Goal: Navigation & Orientation: Find specific page/section

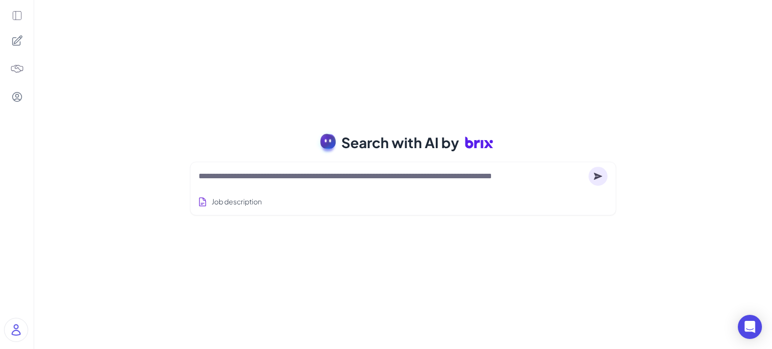
click at [293, 173] on textarea at bounding box center [391, 176] width 386 height 12
click at [20, 18] on icon at bounding box center [17, 15] width 11 height 11
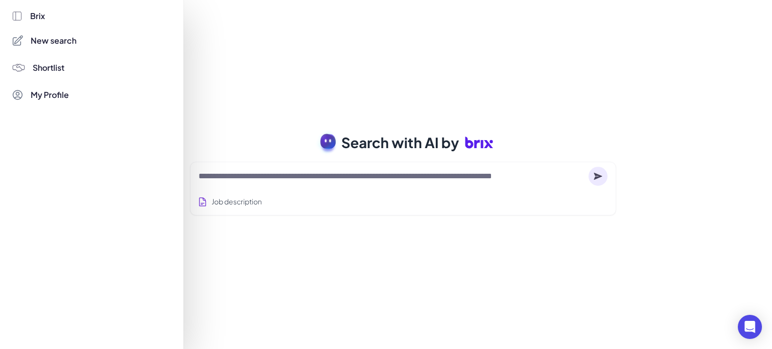
click at [35, 17] on span "Brix" at bounding box center [37, 16] width 15 height 12
click at [300, 69] on div at bounding box center [386, 174] width 772 height 349
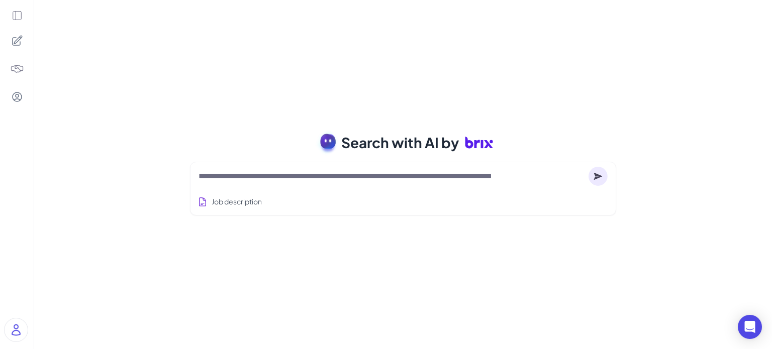
click at [265, 180] on textarea at bounding box center [391, 176] width 386 height 12
click at [398, 177] on textarea at bounding box center [391, 176] width 386 height 12
click at [428, 180] on textarea at bounding box center [391, 176] width 386 height 12
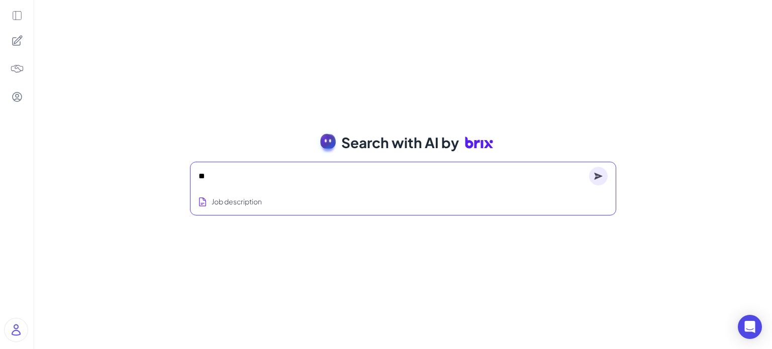
type textarea "*"
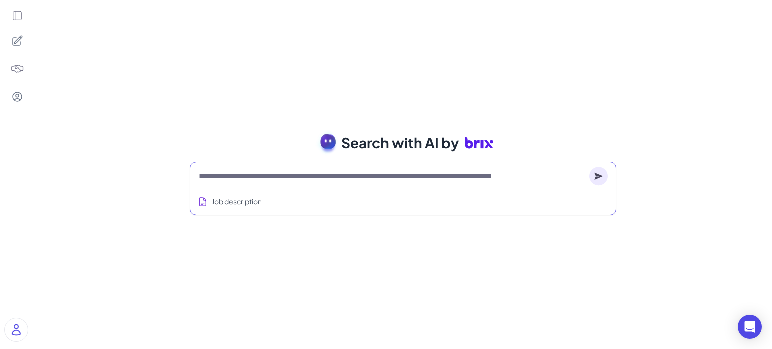
type textarea "*"
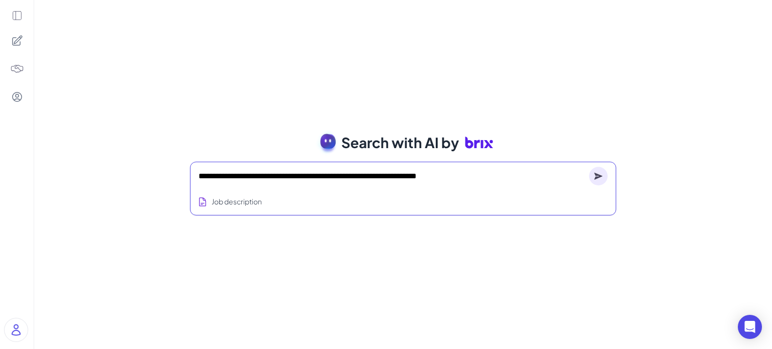
type textarea "**********"
click at [587, 179] on div "**********" at bounding box center [402, 176] width 409 height 20
click at [593, 181] on circle at bounding box center [598, 176] width 19 height 19
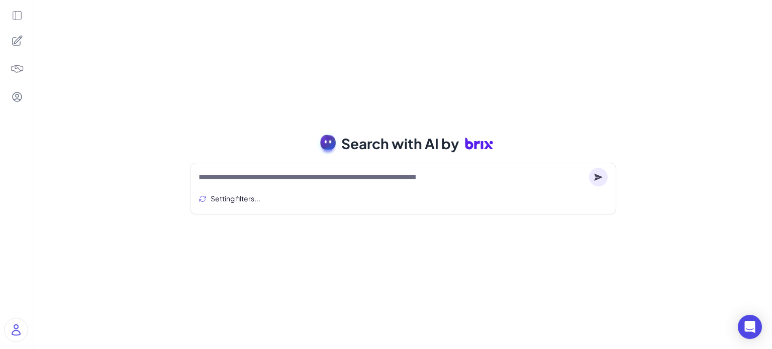
click at [594, 176] on circle at bounding box center [598, 177] width 19 height 19
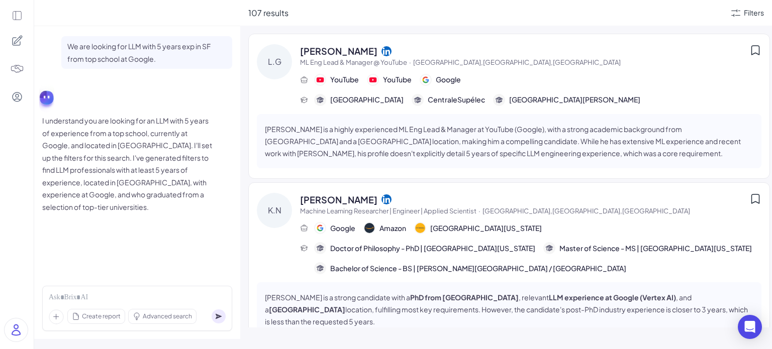
click at [593, 60] on span "ML Eng Lead & Manager @ YouTube · San Francisco,CA,United States" at bounding box center [524, 63] width 449 height 10
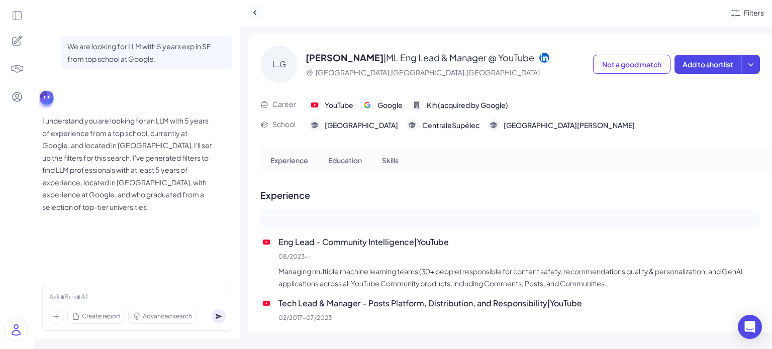
click at [256, 13] on icon at bounding box center [255, 13] width 10 height 10
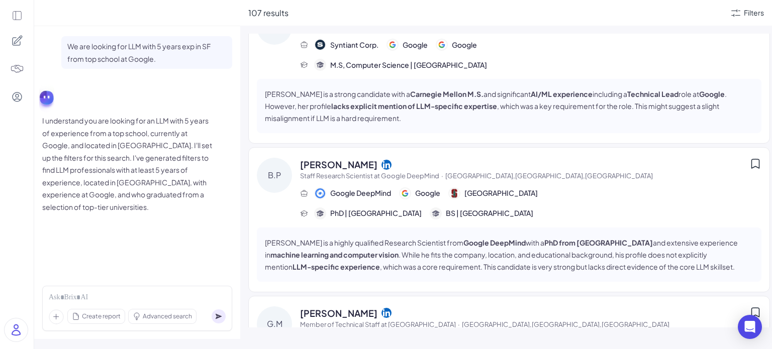
scroll to position [2496, 0]
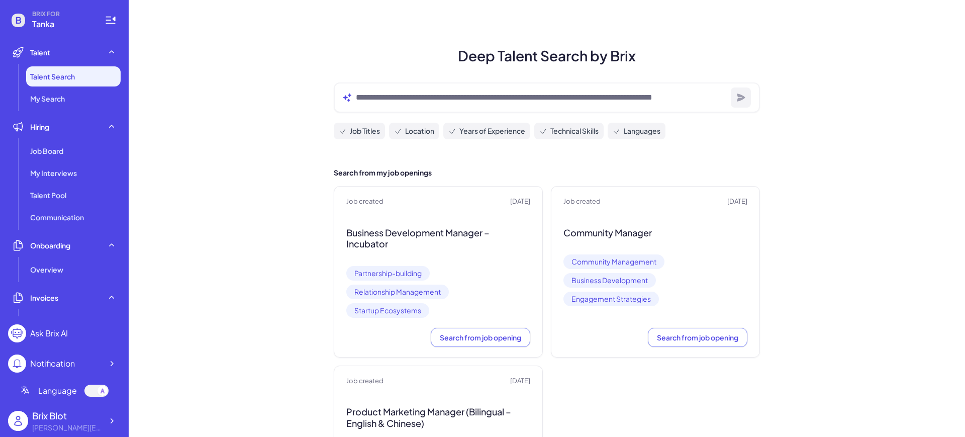
scroll to position [63, 0]
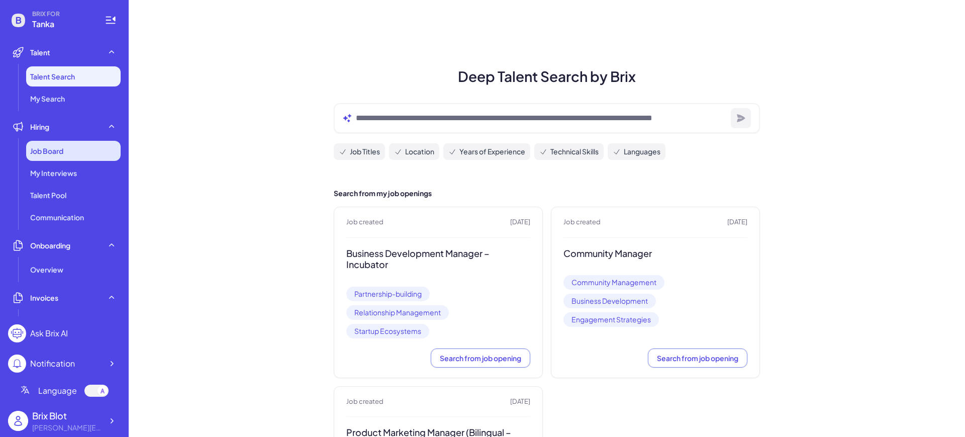
click at [49, 145] on div "Job Board" at bounding box center [73, 151] width 94 height 20
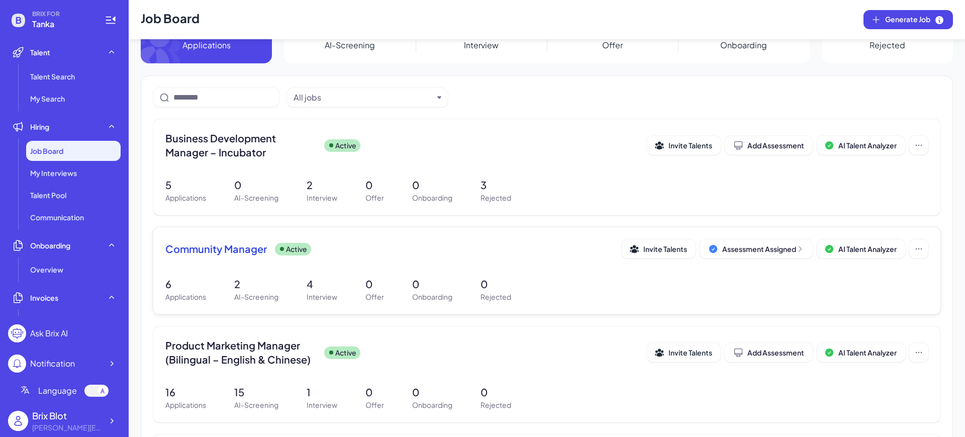
scroll to position [63, 0]
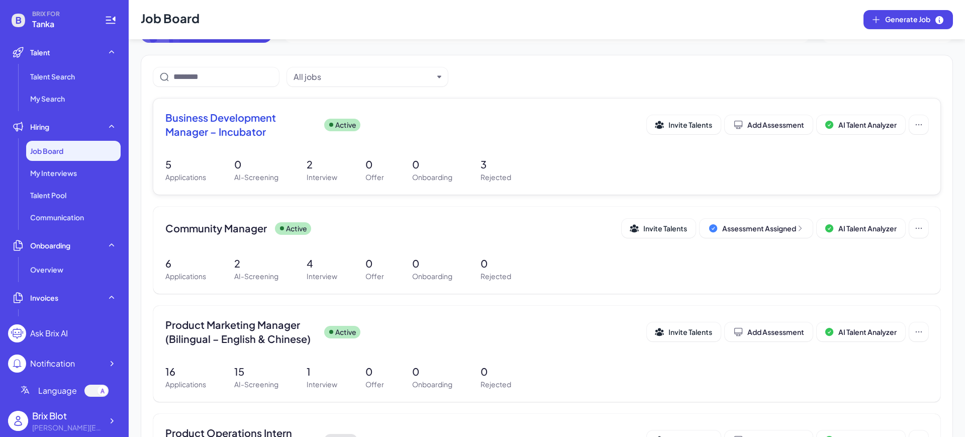
click at [414, 108] on div "Business Development Manager – Incubator Active Invite Talents Add Assessment A…" at bounding box center [546, 146] width 787 height 96
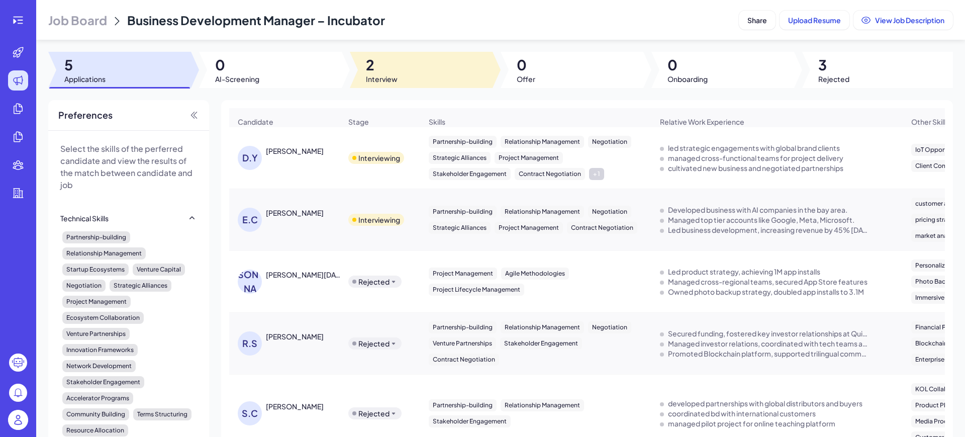
click at [388, 72] on span "2" at bounding box center [382, 65] width 32 height 18
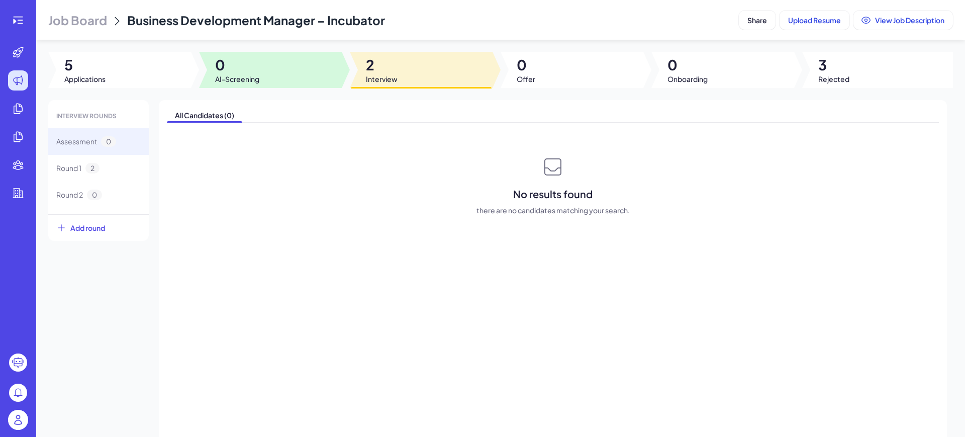
click at [221, 75] on span "AI-Screening" at bounding box center [237, 79] width 44 height 10
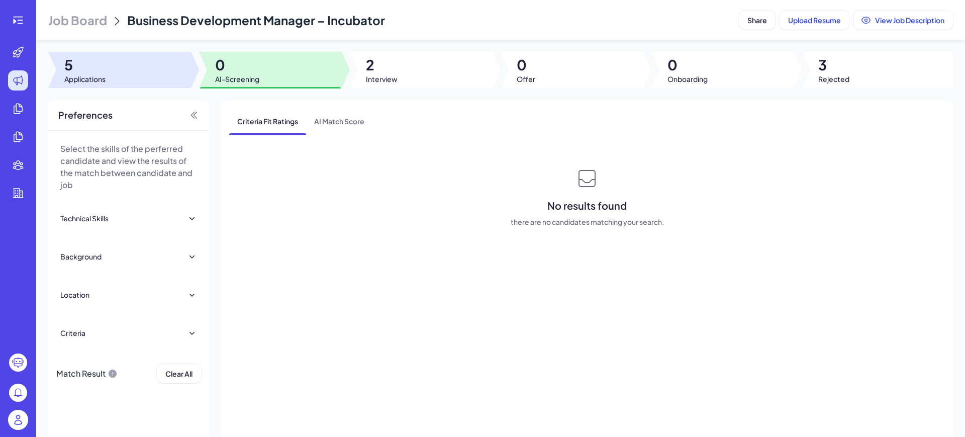
click at [95, 77] on span "Applications" at bounding box center [84, 79] width 41 height 10
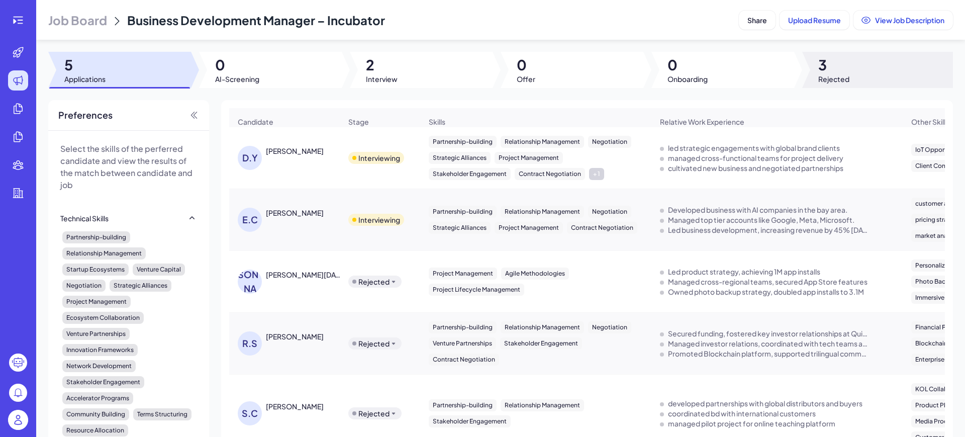
click at [824, 69] on span "3" at bounding box center [833, 65] width 31 height 18
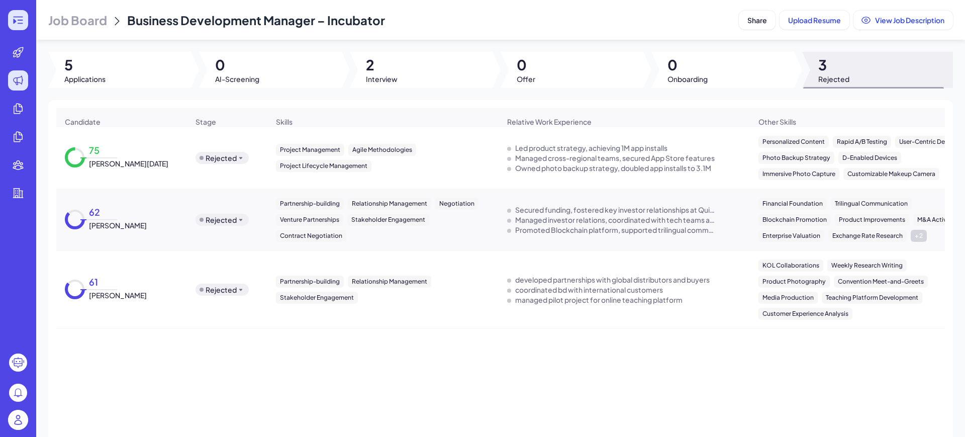
click at [22, 13] on div at bounding box center [18, 20] width 20 height 20
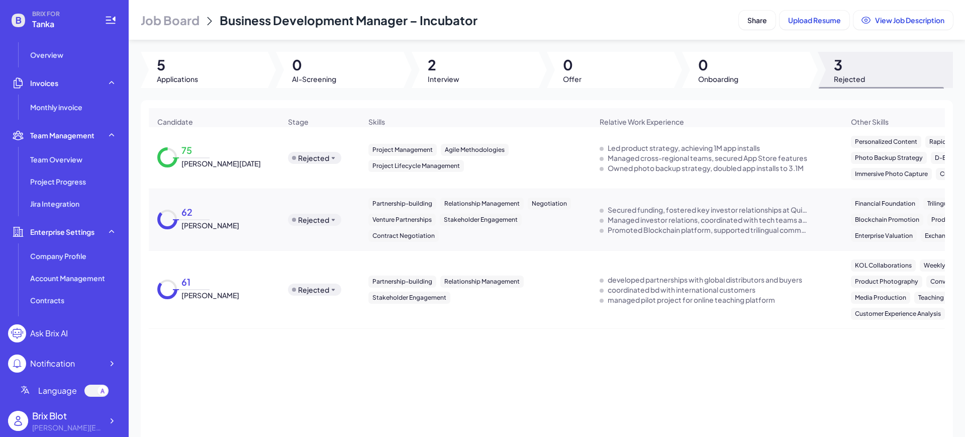
scroll to position [192, 0]
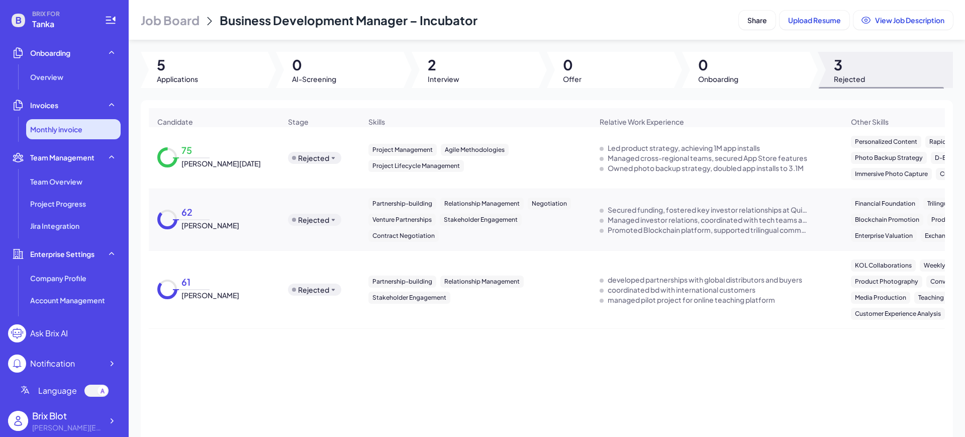
click at [59, 123] on li "Monthly invoice" at bounding box center [73, 129] width 94 height 20
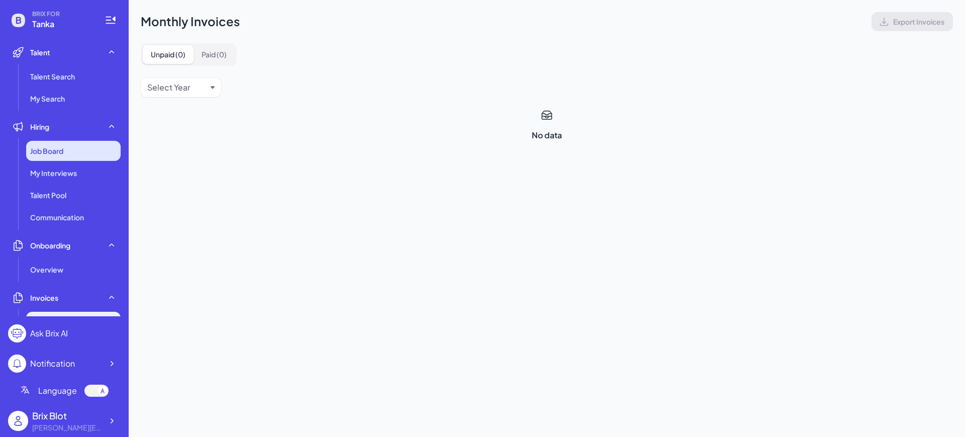
click at [56, 153] on span "Job Board" at bounding box center [46, 151] width 33 height 10
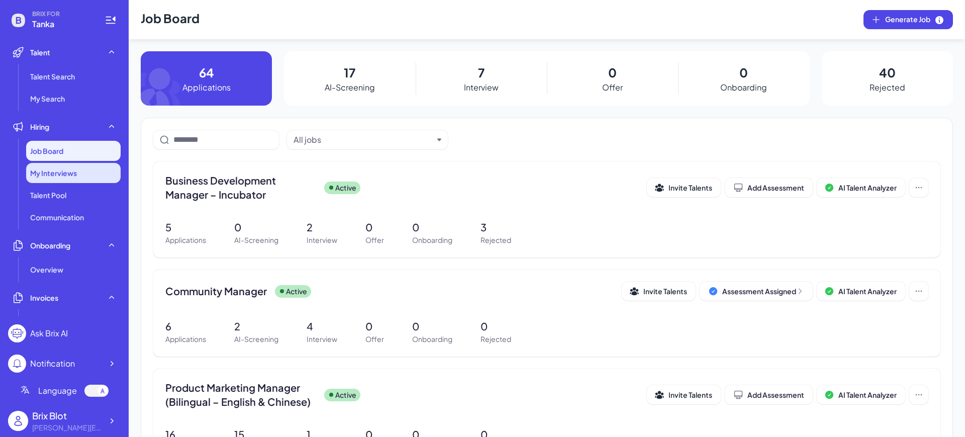
click at [69, 177] on span "My Interviews" at bounding box center [53, 173] width 47 height 10
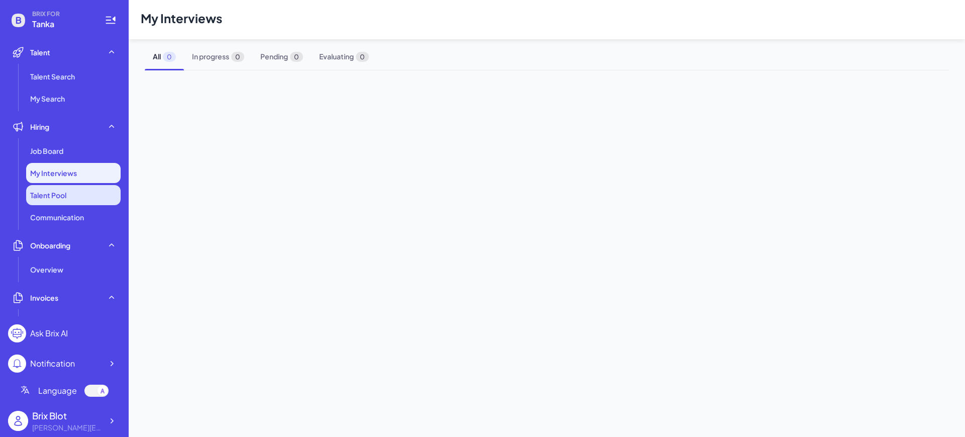
click at [55, 197] on span "Talent Pool" at bounding box center [48, 195] width 36 height 10
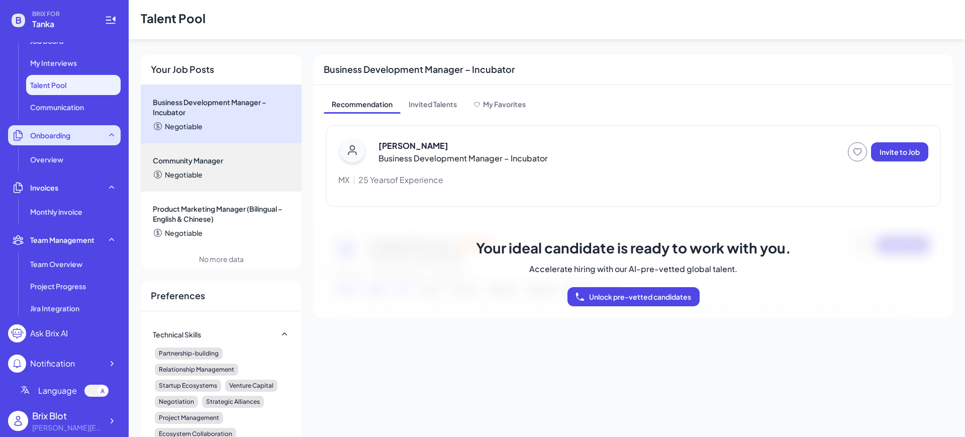
scroll to position [67, 0]
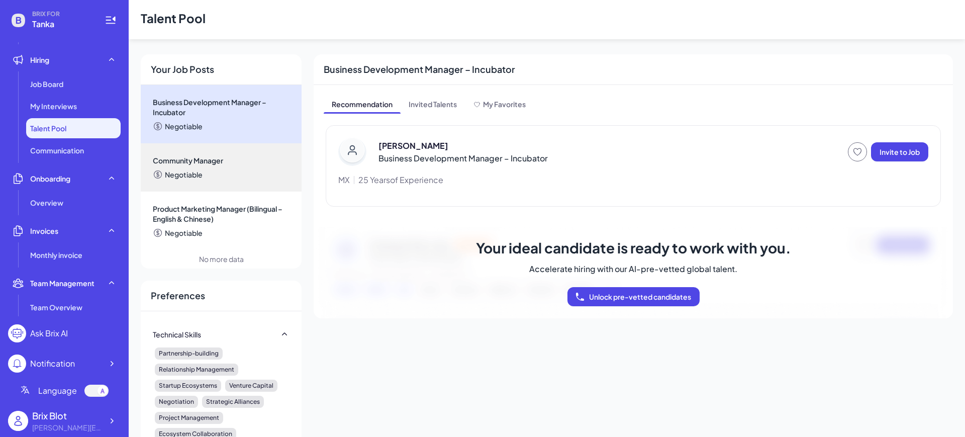
click at [61, 134] on li "Talent Pool" at bounding box center [73, 128] width 94 height 20
click at [64, 111] on div "My Interviews" at bounding box center [73, 106] width 94 height 20
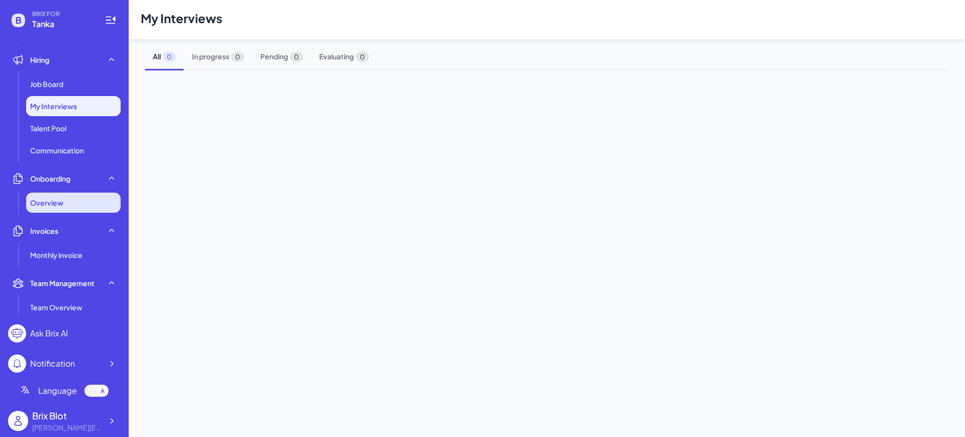
click at [55, 209] on div "Overview" at bounding box center [73, 202] width 94 height 20
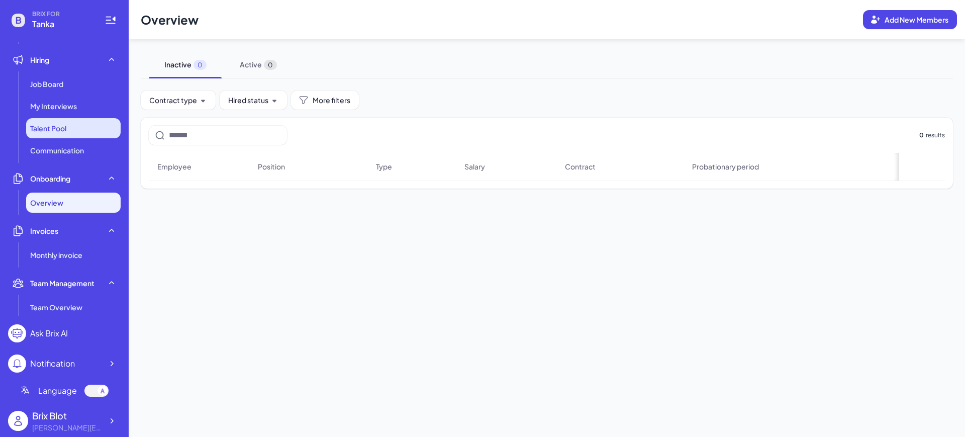
click at [82, 130] on li "Talent Pool" at bounding box center [73, 128] width 94 height 20
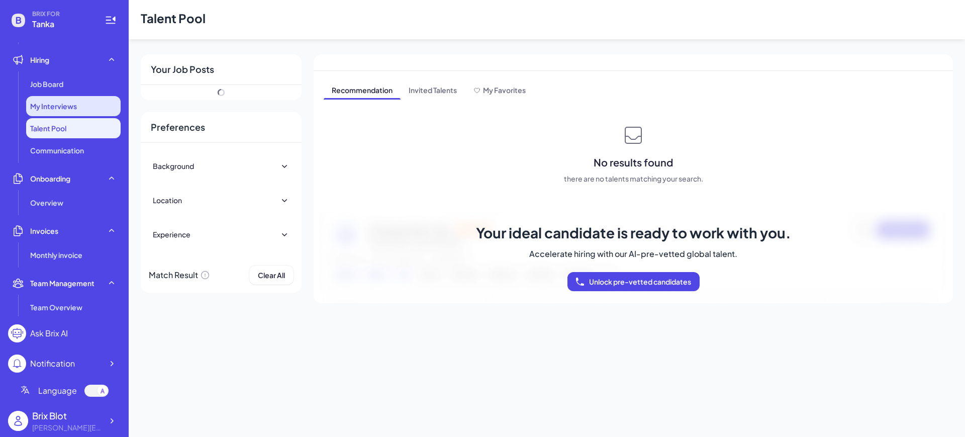
click at [78, 103] on div "My Interviews" at bounding box center [73, 106] width 94 height 20
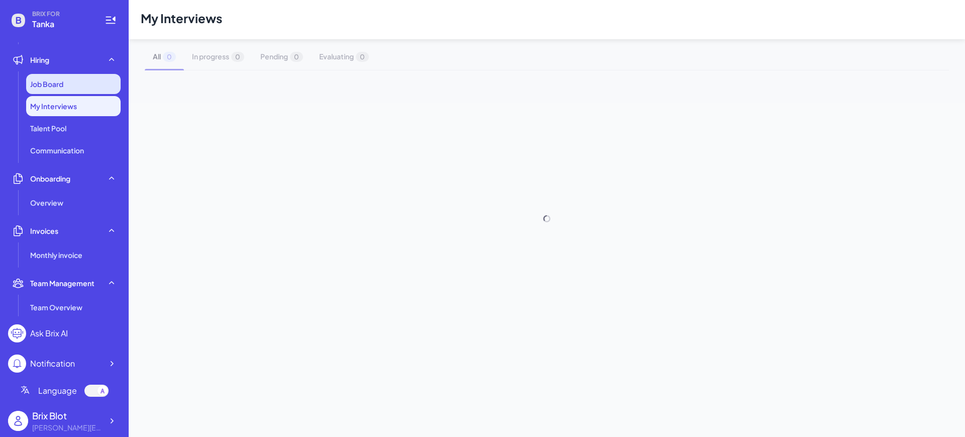
click at [54, 86] on span "Job Board" at bounding box center [46, 84] width 33 height 10
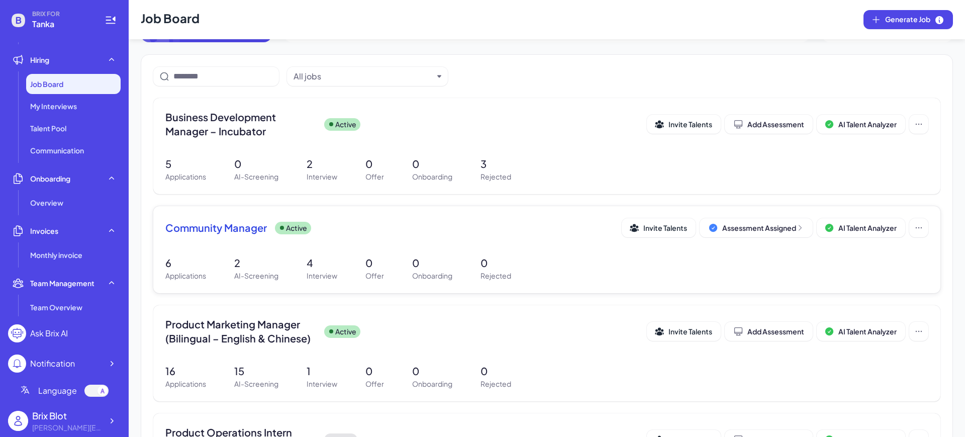
scroll to position [63, 0]
